Goal: Information Seeking & Learning: Learn about a topic

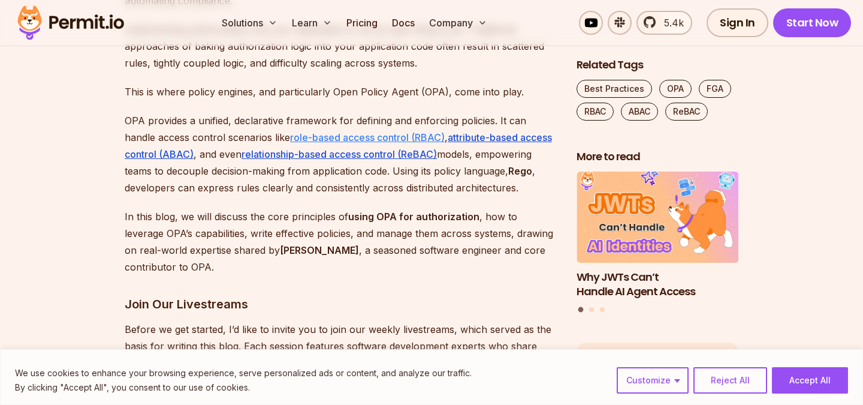
click at [366, 135] on link "role-based access control (RBAC)" at bounding box center [367, 137] width 155 height 12
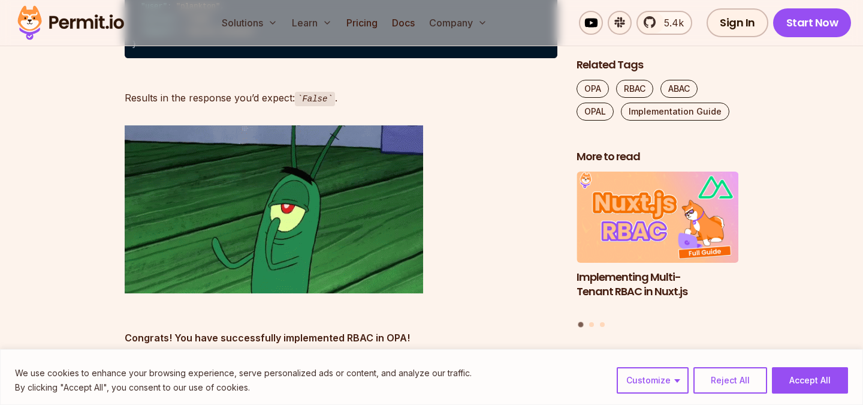
scroll to position [4453, 0]
